Goal: Task Accomplishment & Management: Use online tool/utility

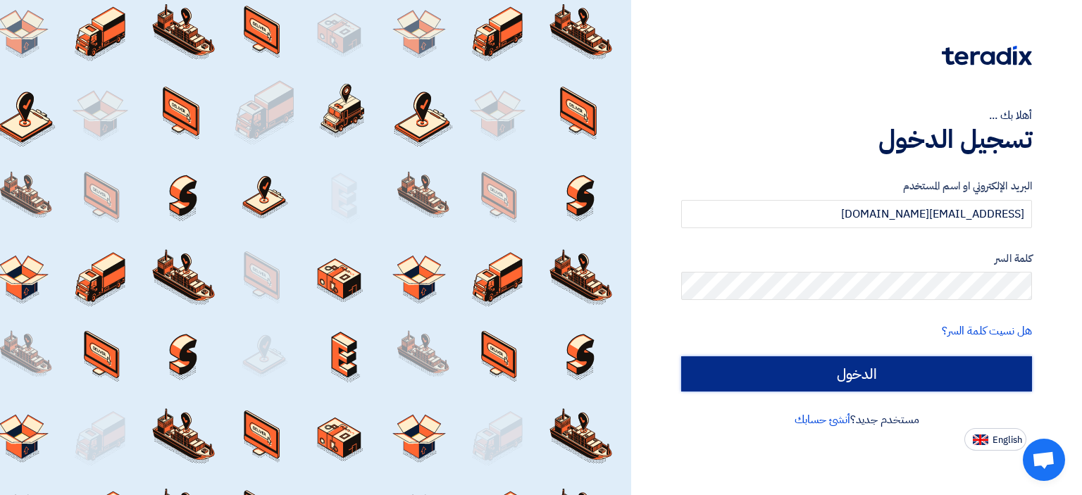
click at [804, 380] on input "الدخول" at bounding box center [856, 374] width 351 height 35
type input "Sign in"
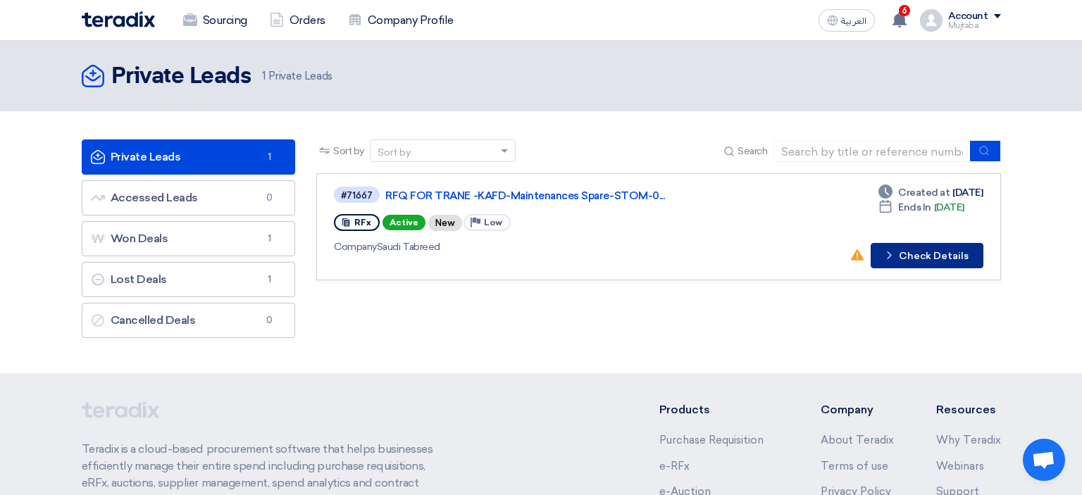
click at [932, 256] on button "Check details Check Details" at bounding box center [927, 255] width 113 height 25
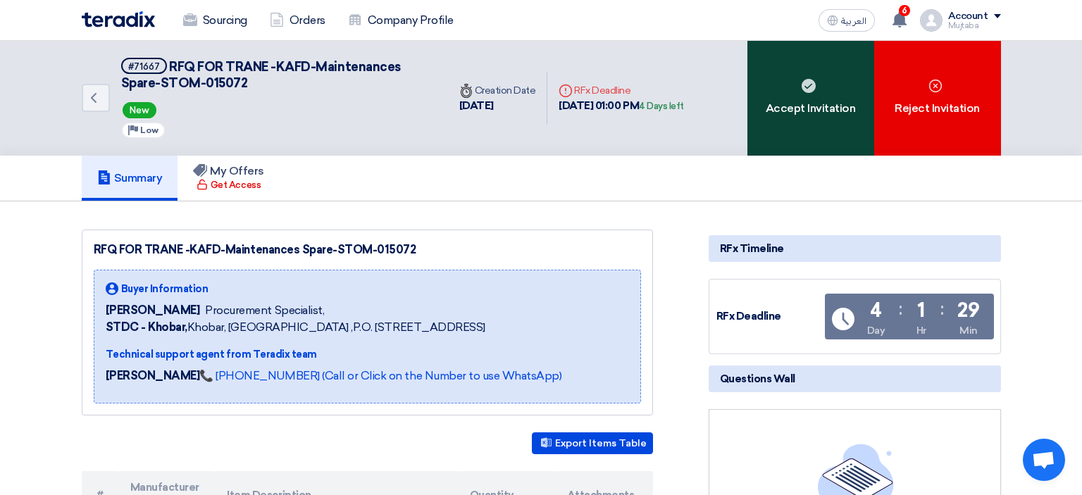
click at [806, 89] on use at bounding box center [809, 86] width 14 height 14
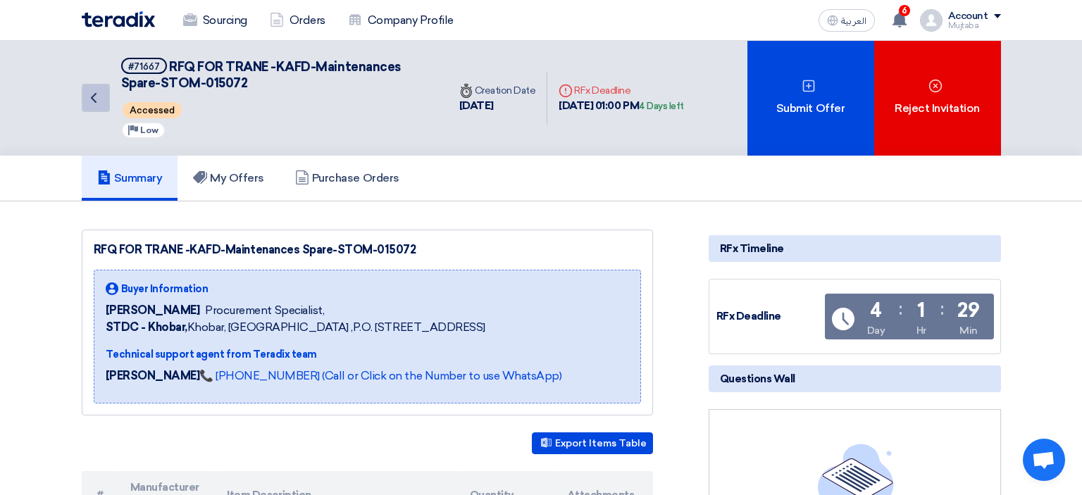
click at [96, 98] on icon "Back" at bounding box center [93, 98] width 17 height 17
